Goal: Task Accomplishment & Management: Use online tool/utility

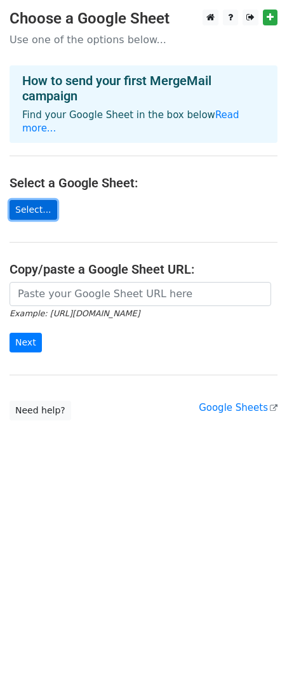
click at [38, 200] on link "Select..." at bounding box center [34, 210] width 48 height 20
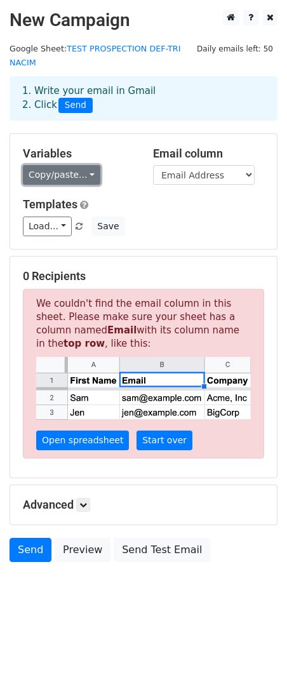
click at [55, 173] on link "Copy/paste..." at bounding box center [61, 175] width 77 height 20
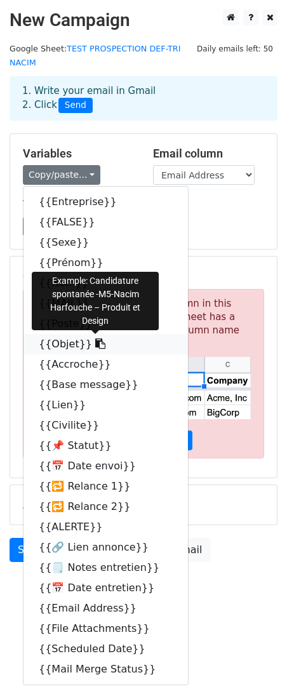
click at [95, 344] on icon at bounding box center [100, 343] width 10 height 10
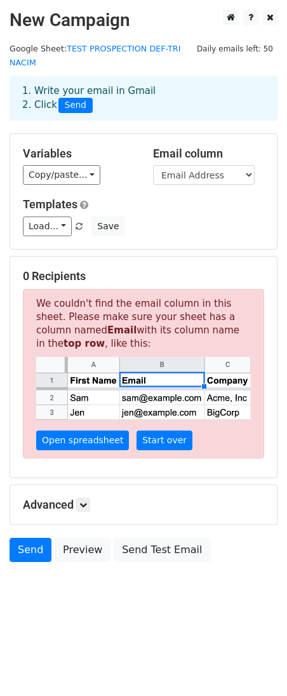
click at [71, 186] on div "Variables Copy/paste... {{Entreprise}} {{FALSE}} {{Sexe}} {{Prénom}} {{Nom}} {{…" at bounding box center [143, 191] width 267 height 115
click at [72, 183] on link "Copy/paste..." at bounding box center [61, 175] width 77 height 20
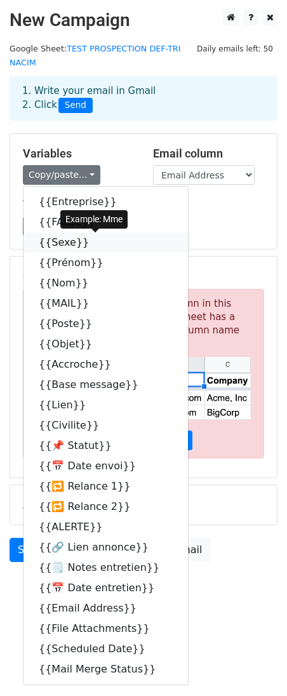
click at [67, 239] on link "{{Sexe}}" at bounding box center [105, 242] width 164 height 20
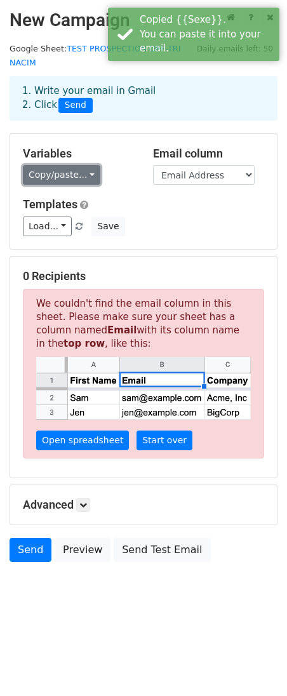
click at [67, 175] on link "Copy/paste..." at bounding box center [61, 175] width 77 height 20
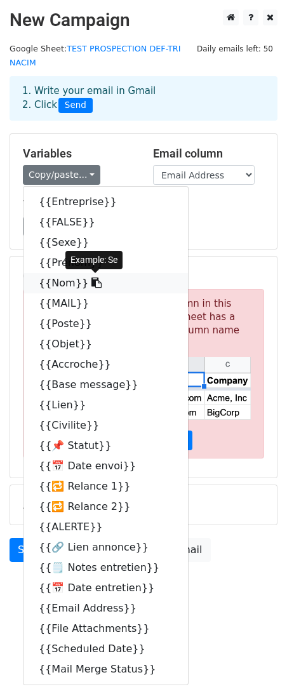
click at [69, 289] on link "{{Nom}}" at bounding box center [105, 283] width 164 height 20
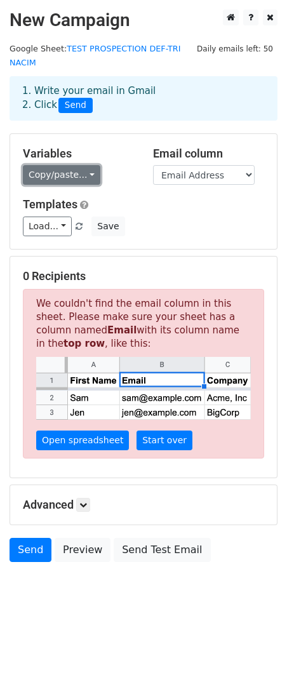
click at [93, 181] on link "Copy/paste..." at bounding box center [61, 175] width 77 height 20
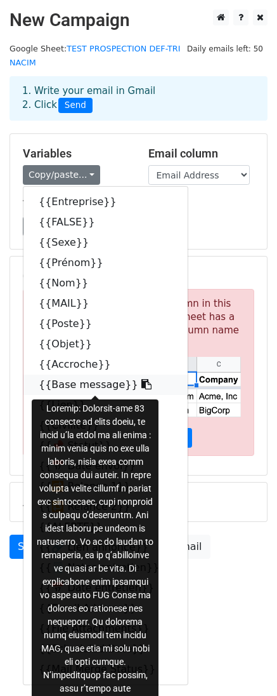
click at [142, 386] on icon at bounding box center [147, 384] width 10 height 10
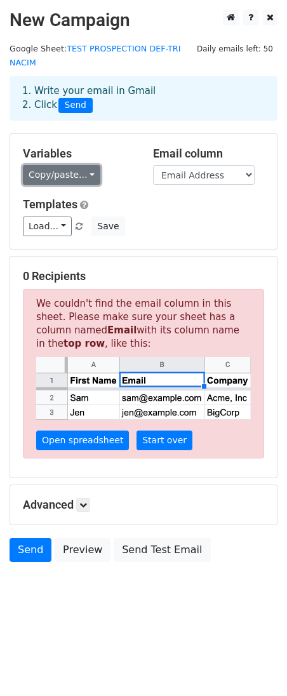
click at [82, 182] on link "Copy/paste..." at bounding box center [61, 175] width 77 height 20
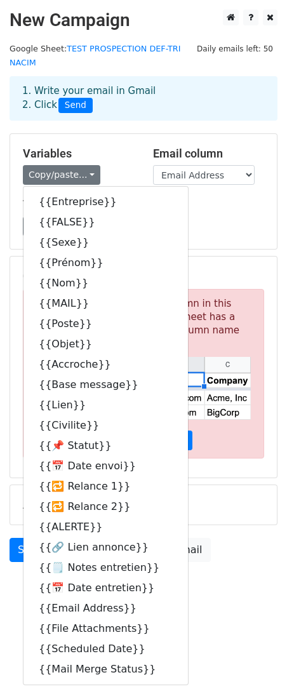
click at [125, 171] on div "Copy/paste... {{Entreprise}} {{FALSE}} {{Sexe}} {{Prénom}} {{Nom}} {{MAIL}} {{P…" at bounding box center [78, 175] width 111 height 20
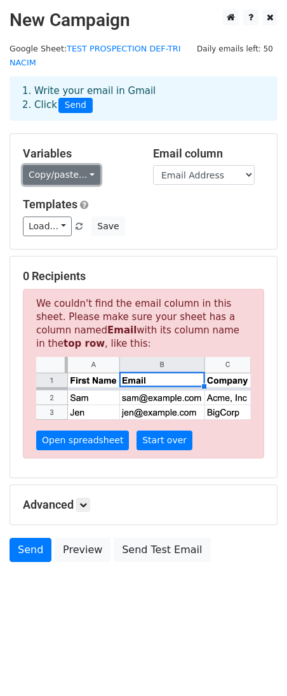
click at [88, 167] on link "Copy/paste..." at bounding box center [61, 175] width 77 height 20
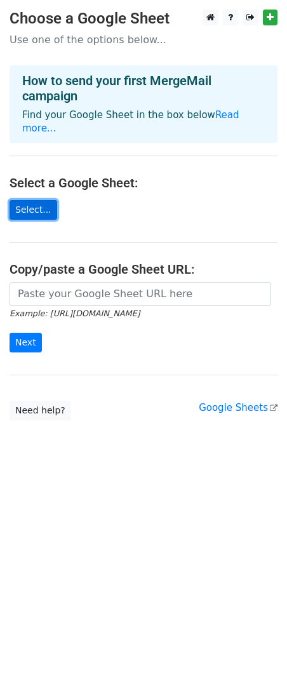
click at [50, 200] on link "Select..." at bounding box center [34, 210] width 48 height 20
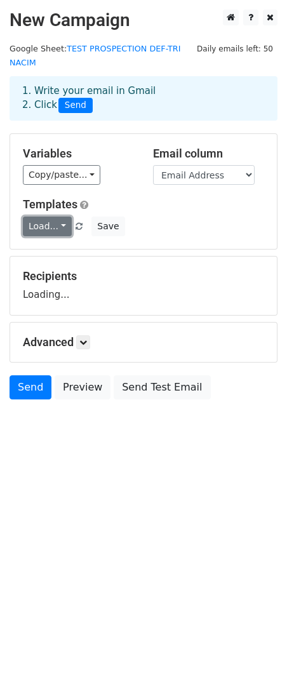
click at [62, 229] on link "Load..." at bounding box center [47, 227] width 49 height 20
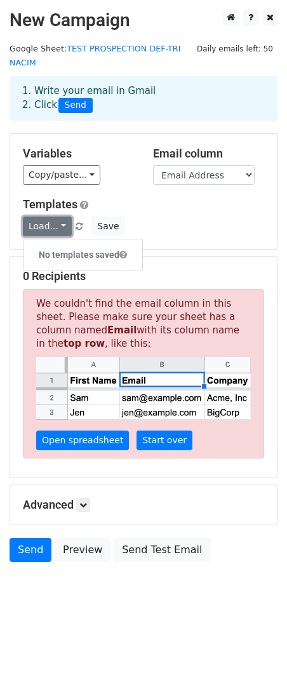
click at [62, 229] on link "Load..." at bounding box center [47, 227] width 49 height 20
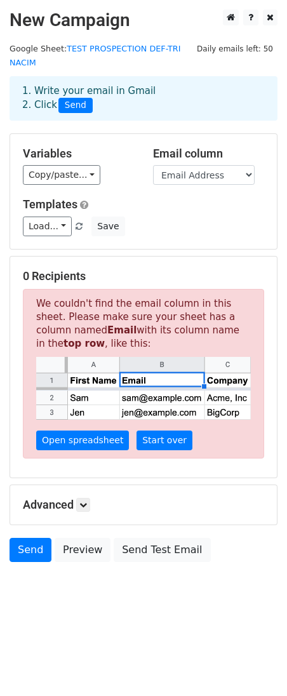
click at [132, 206] on h5 "Templates" at bounding box center [143, 204] width 241 height 14
click at [188, 179] on select "Entreprise FALSE Sexe Prénom Nom To Poste Objet Accroche Base message Lien Civi…" at bounding box center [204, 175] width 102 height 20
select select "To"
click at [153, 166] on select "Entreprise FALSE Sexe Prénom Nom To Poste Objet Accroche Base message Lien Civi…" at bounding box center [204, 175] width 102 height 20
click at [169, 225] on div "Load... No templates saved Save" at bounding box center [143, 227] width 260 height 20
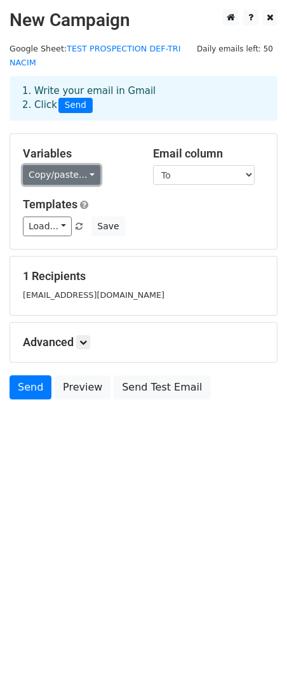
click at [76, 171] on link "Copy/paste..." at bounding box center [61, 175] width 77 height 20
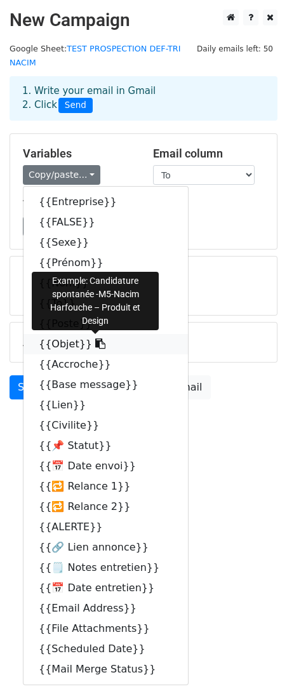
click at [57, 345] on link "{{Objet}}" at bounding box center [105, 344] width 164 height 20
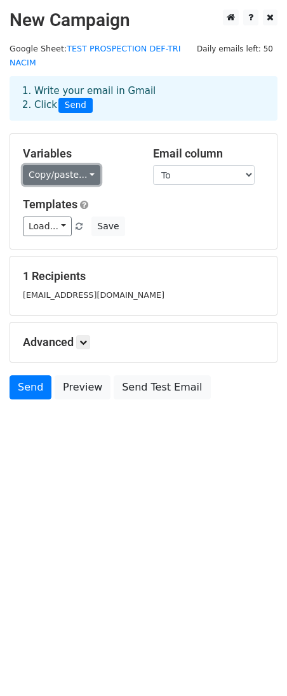
click at [84, 175] on link "Copy/paste..." at bounding box center [61, 175] width 77 height 20
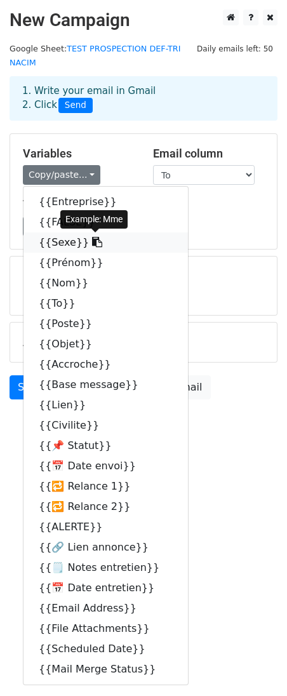
click at [92, 246] on icon at bounding box center [97, 242] width 10 height 10
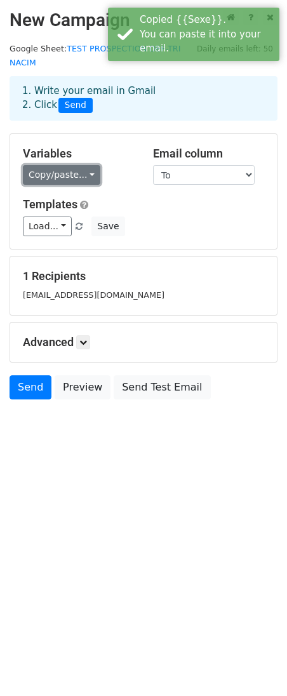
click at [91, 182] on link "Copy/paste..." at bounding box center [61, 175] width 77 height 20
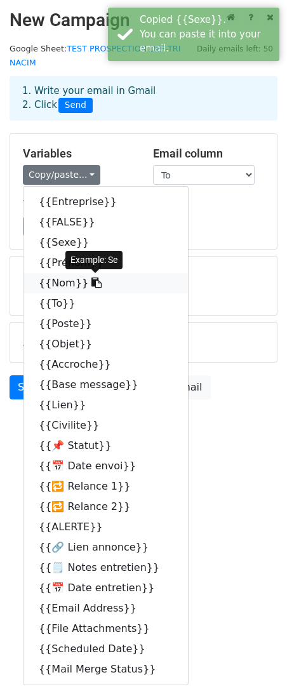
click at [72, 284] on link "{{Nom}}" at bounding box center [105, 283] width 164 height 20
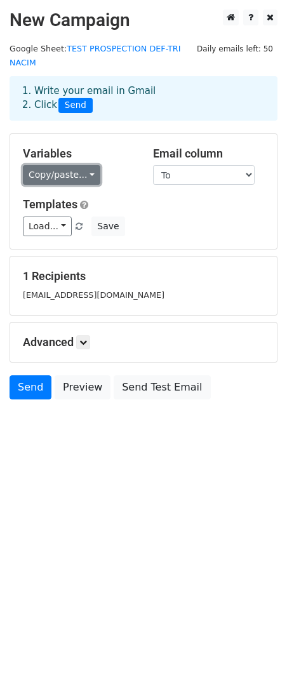
click at [93, 176] on link "Copy/paste..." at bounding box center [61, 175] width 77 height 20
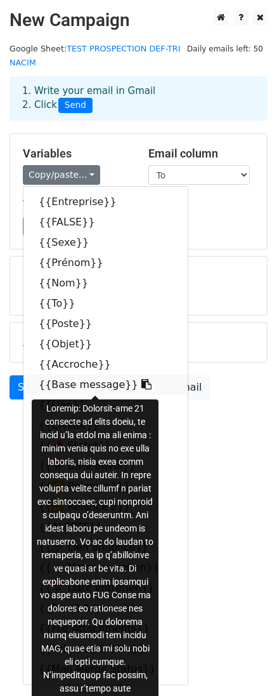
click at [81, 387] on link "{{Base message}}" at bounding box center [105, 385] width 164 height 20
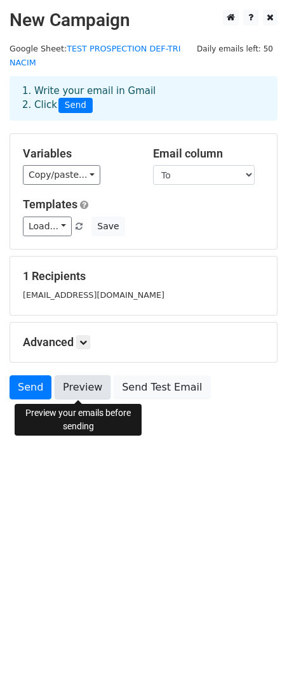
click at [83, 382] on link "Preview" at bounding box center [83, 387] width 56 height 24
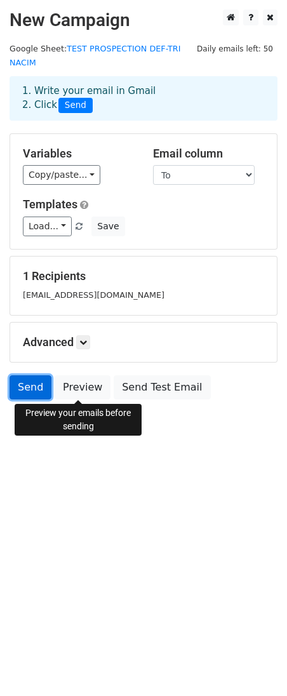
click at [35, 384] on link "Send" at bounding box center [31, 387] width 42 height 24
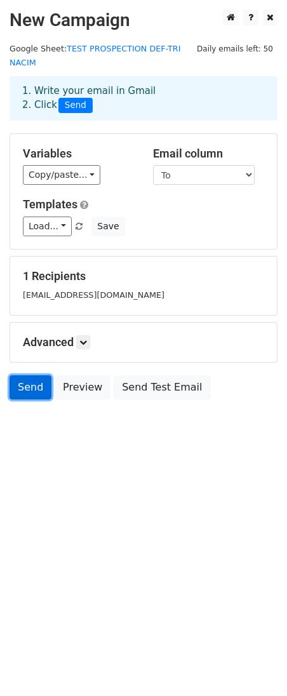
click at [35, 385] on link "Send" at bounding box center [31, 387] width 42 height 24
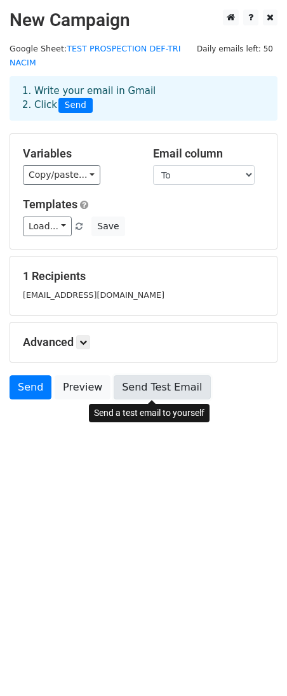
click at [136, 387] on link "Send Test Email" at bounding box center [162, 387] width 97 height 24
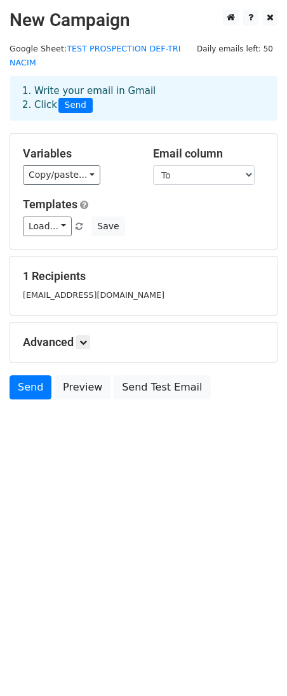
click at [195, 193] on div "Variables Copy/paste... {{Entreprise}} {{FALSE}} {{Sexe}} {{Prénom}} {{Nom}} {{…" at bounding box center [143, 191] width 267 height 115
click at [87, 339] on icon at bounding box center [83, 342] width 8 height 8
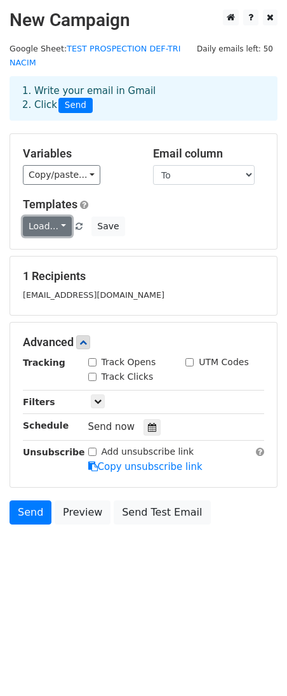
click at [62, 227] on link "Load..." at bounding box center [47, 227] width 49 height 20
click at [103, 258] on h6 "No templates saved" at bounding box center [82, 254] width 119 height 21
click at [135, 203] on h5 "Templates" at bounding box center [143, 204] width 241 height 14
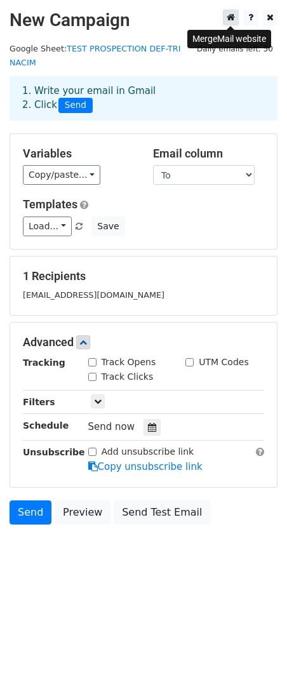
click at [232, 12] on link at bounding box center [231, 18] width 16 height 16
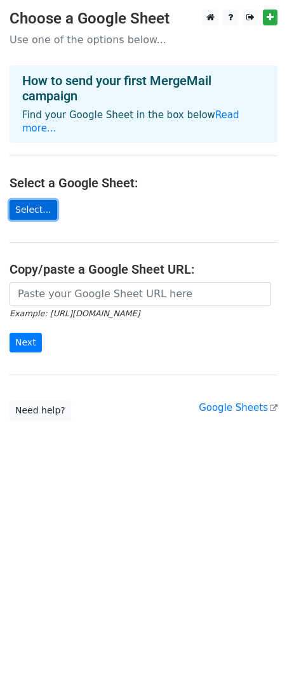
click at [43, 200] on link "Select..." at bounding box center [34, 210] width 48 height 20
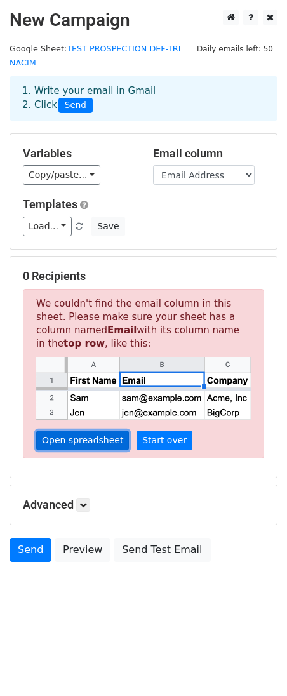
click at [86, 441] on link "Open spreadsheet" at bounding box center [82, 440] width 93 height 20
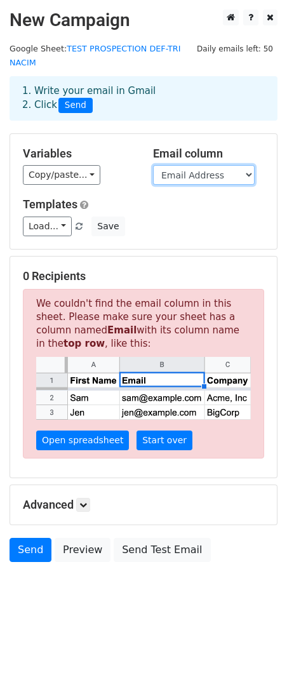
click at [178, 178] on select "Entreprise FALSE Sexe Prénom Nom To Poste Objet Accroche Base message Lien Civi…" at bounding box center [204, 175] width 102 height 20
select select "To"
click at [153, 166] on select "Entreprise FALSE Sexe Prénom Nom To Poste Objet Accroche Base message Lien Civi…" at bounding box center [204, 175] width 102 height 20
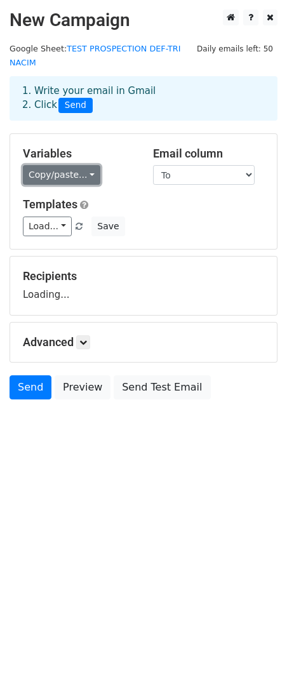
click at [62, 176] on link "Copy/paste..." at bounding box center [61, 175] width 77 height 20
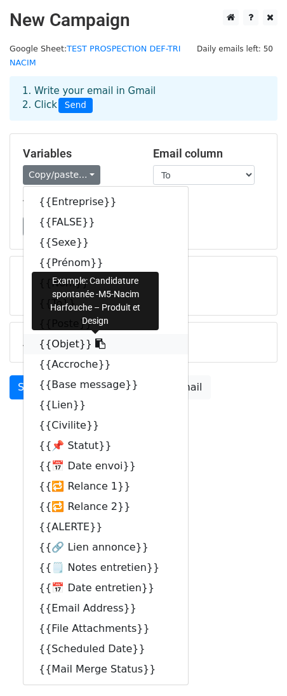
click at [56, 338] on link "{{Objet}}" at bounding box center [105, 344] width 164 height 20
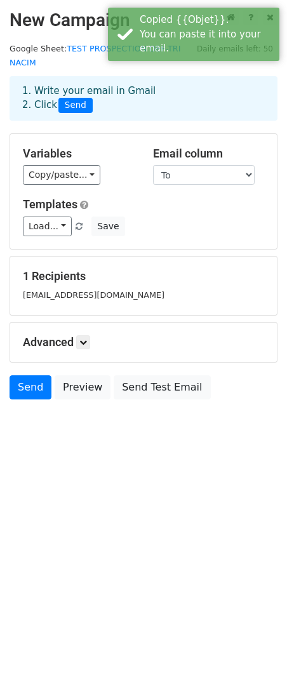
click at [74, 185] on div "Variables Copy/paste... {{Entreprise}} {{FALSE}} {{Sexe}} {{Prénom}} {{Nom}} {{…" at bounding box center [143, 191] width 267 height 115
click at [81, 173] on link "Copy/paste..." at bounding box center [61, 175] width 77 height 20
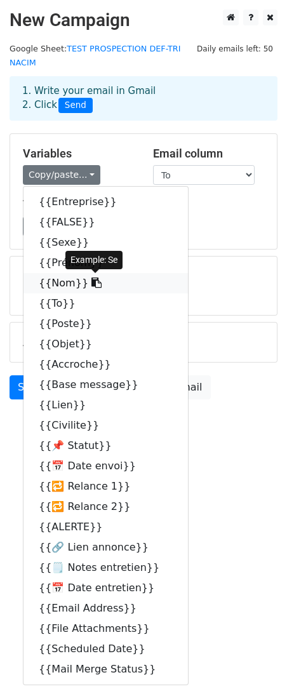
click at [88, 285] on link "{{Nom}}" at bounding box center [105, 283] width 164 height 20
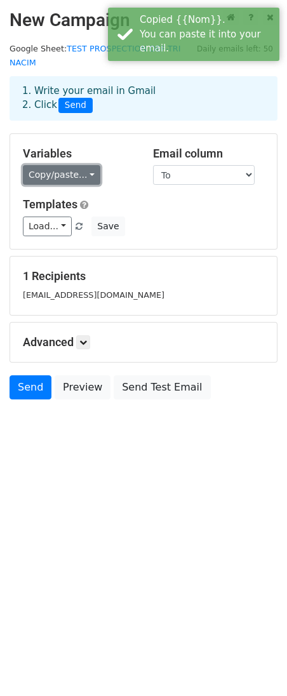
click at [72, 173] on link "Copy/paste..." at bounding box center [61, 175] width 77 height 20
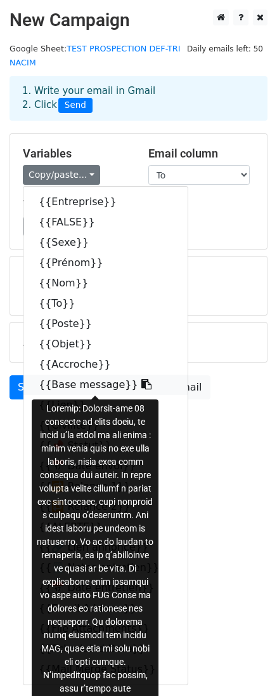
click at [79, 385] on link "{{Base message}}" at bounding box center [105, 385] width 164 height 20
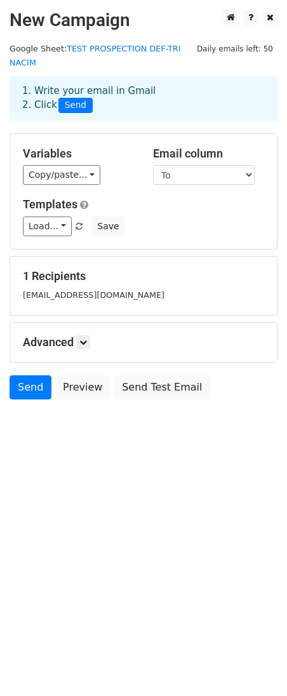
click at [161, 227] on div "Load... No templates saved Save" at bounding box center [143, 227] width 260 height 20
click at [87, 344] on icon at bounding box center [83, 342] width 8 height 8
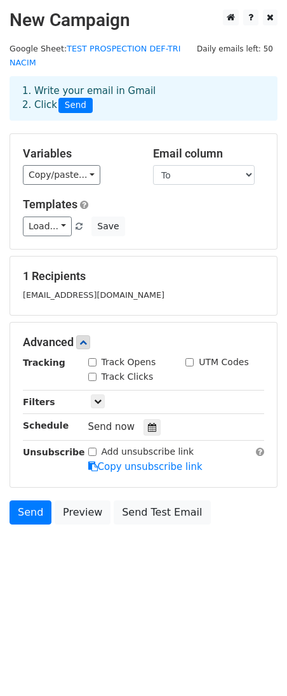
click at [118, 570] on body "New Campaign Daily emails left: 50 Google Sheet: TEST PROSPECTION DEF-TRI NACIM…" at bounding box center [143, 296] width 287 height 572
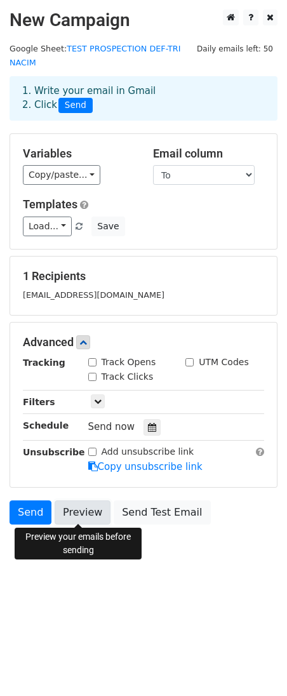
click at [78, 503] on link "Preview" at bounding box center [83, 512] width 56 height 24
click at [176, 214] on div "Templates Load... No templates saved Save" at bounding box center [143, 216] width 260 height 39
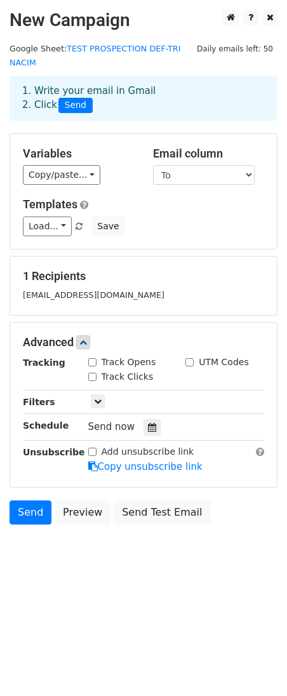
click at [212, 232] on div "Load... No templates saved Save" at bounding box center [143, 227] width 260 height 20
click at [235, 18] on link at bounding box center [231, 18] width 16 height 16
click at [112, 288] on div "nacim.harfouche@nacimcarriere.com" at bounding box center [143, 295] width 260 height 15
click at [69, 228] on span "Load... No templates saved" at bounding box center [54, 225] width 62 height 11
click at [76, 228] on span at bounding box center [79, 227] width 7 height 8
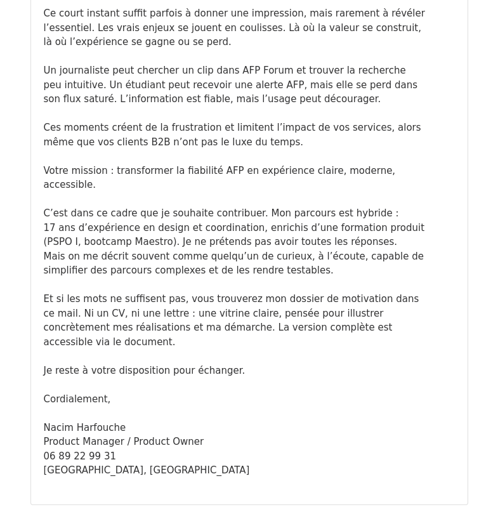
scroll to position [306, 0]
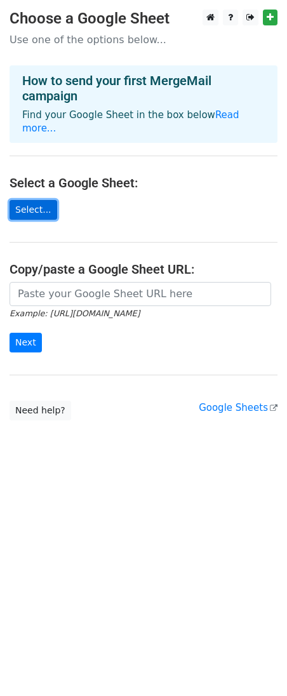
click at [34, 200] on link "Select..." at bounding box center [34, 210] width 48 height 20
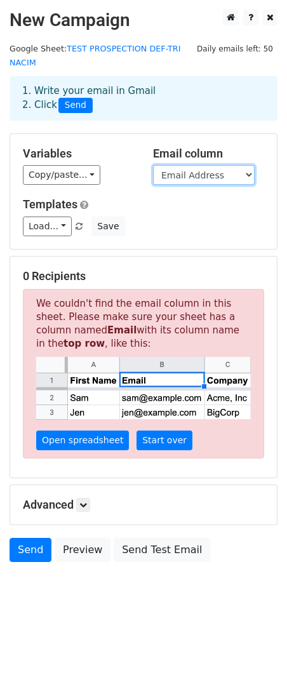
click at [206, 178] on select "Entreprise FALSE Sexe Prénom Nom To Poste Column H Objet Accroche Base message …" at bounding box center [204, 175] width 102 height 20
select select "To"
click at [153, 166] on select "Entreprise FALSE Sexe Prénom Nom To Poste Column H Objet Accroche Base message …" at bounding box center [204, 175] width 102 height 20
click at [145, 202] on h5 "Templates" at bounding box center [143, 204] width 241 height 14
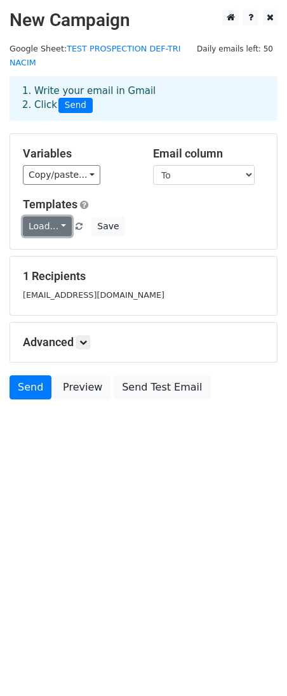
click at [65, 226] on link "Load..." at bounding box center [47, 227] width 49 height 20
click at [155, 213] on div "Templates Load... No templates saved Save" at bounding box center [143, 216] width 260 height 39
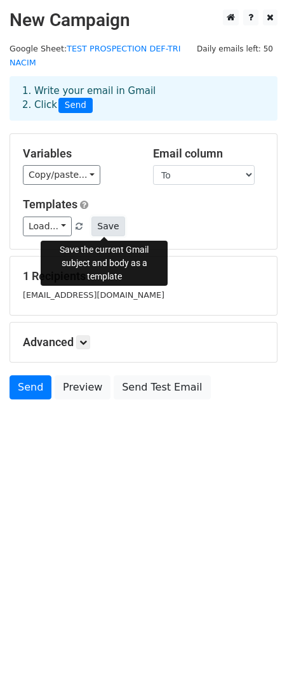
click at [118, 227] on button "Save" at bounding box center [107, 227] width 33 height 20
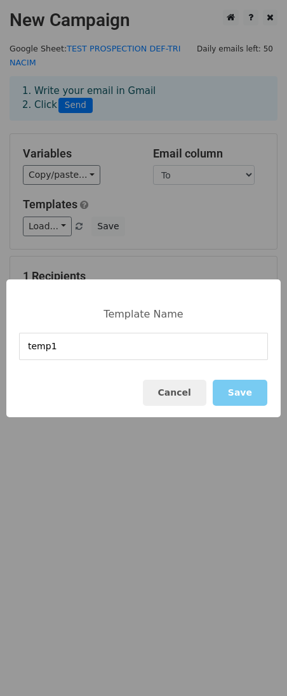
type input "temp1"
click at [233, 392] on button "Save" at bounding box center [240, 393] width 55 height 26
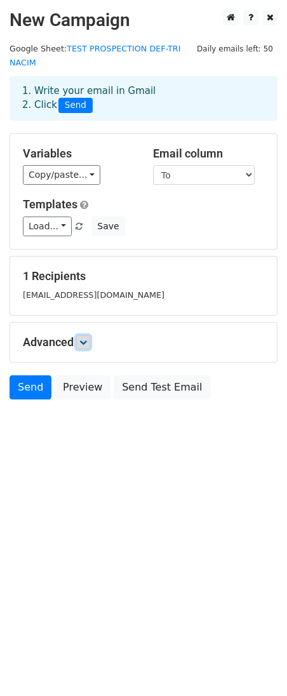
click at [86, 344] on icon at bounding box center [83, 342] width 8 height 8
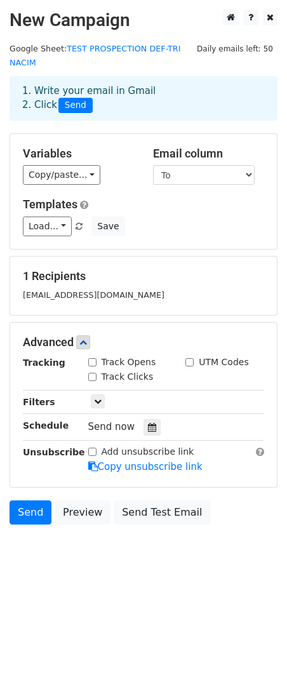
click at [143, 43] on main "New Campaign Daily emails left: 50 Google Sheet: TEST PROSPECTION DEF-TRI NACIM…" at bounding box center [143, 270] width 287 height 521
click at [237, 17] on link at bounding box center [231, 18] width 16 height 16
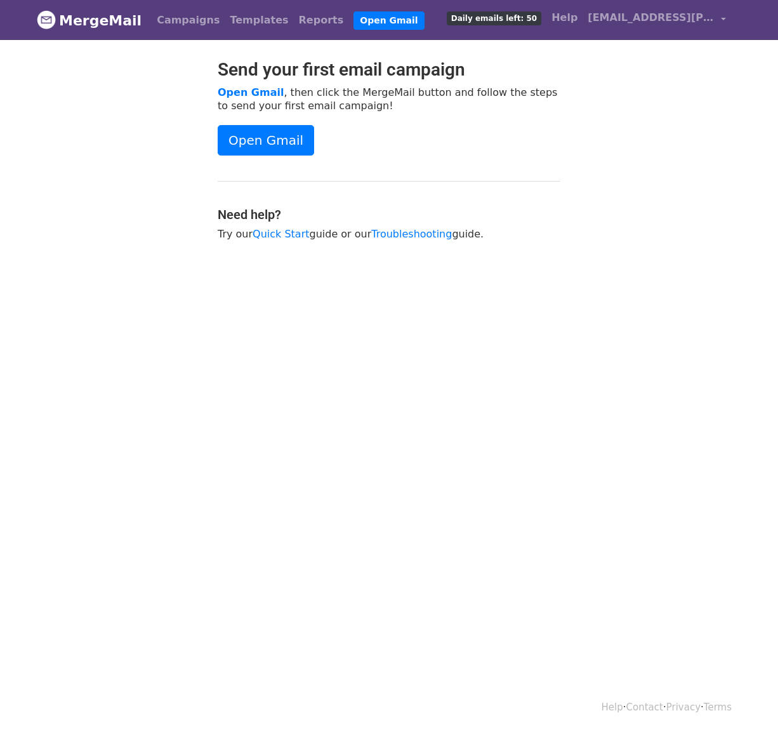
click at [117, 19] on link "MergeMail" at bounding box center [89, 20] width 105 height 27
click at [95, 29] on link "MergeMail" at bounding box center [89, 20] width 105 height 27
click at [75, 21] on link "MergeMail" at bounding box center [89, 20] width 105 height 27
click at [272, 230] on link "Quick Start" at bounding box center [281, 234] width 57 height 12
